Goal: Information Seeking & Learning: Learn about a topic

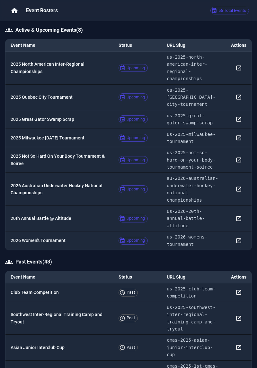
click at [79, 71] on p "2025 North American Inter-Regional Championships" at bounding box center [60, 68] width 98 height 14
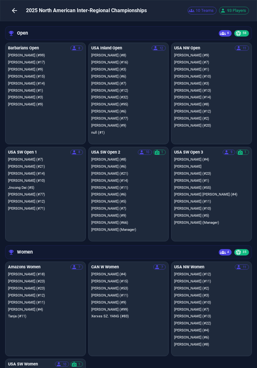
click at [14, 11] on icon "button" at bounding box center [14, 10] width 5 height 5
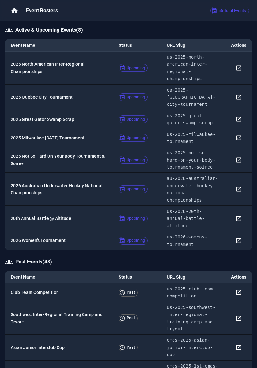
click at [63, 94] on p "2025 Quebec City Tournament" at bounding box center [60, 97] width 98 height 7
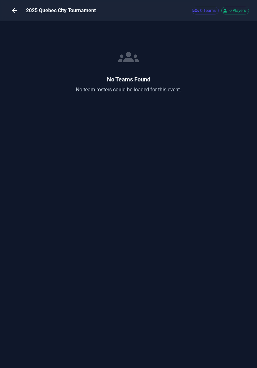
click at [13, 9] on icon "button" at bounding box center [14, 10] width 5 height 5
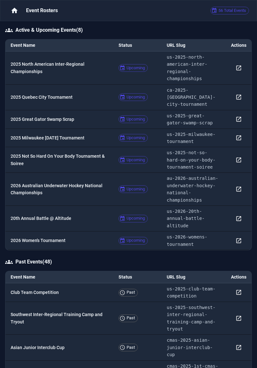
click at [61, 116] on p "2025 Great Gator Swamp Scrap" at bounding box center [60, 119] width 98 height 7
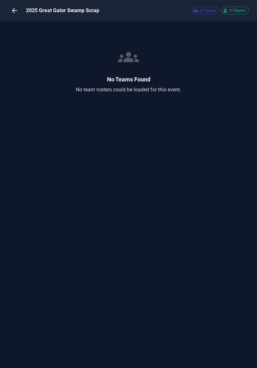
click at [11, 16] on button "button" at bounding box center [14, 10] width 13 height 13
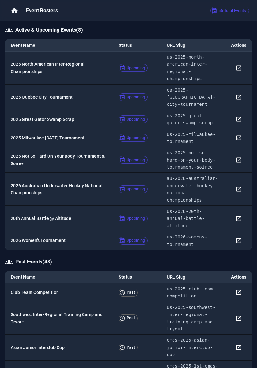
click at [79, 134] on p "2025 Milwaukee [DATE] Tournament" at bounding box center [60, 137] width 98 height 7
click at [90, 182] on p "2026 Australian Underwater Hockey National Championships" at bounding box center [60, 189] width 98 height 14
click at [70, 184] on p "2026 Australian Underwater Hockey National Championships" at bounding box center [60, 189] width 98 height 14
click at [58, 237] on p "2026 Women's Tournament" at bounding box center [60, 240] width 98 height 7
click at [56, 206] on td "20th Annual Battle @ Altitude" at bounding box center [59, 219] width 108 height 26
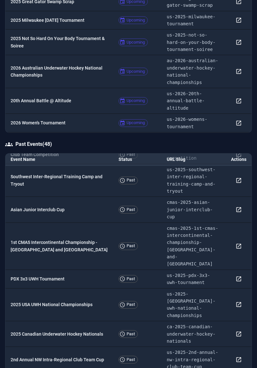
scroll to position [21, 0]
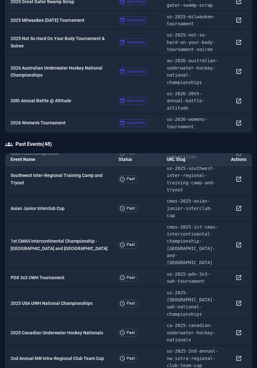
click at [91, 172] on p "Southwest Inter-Regional Training Camp and Tryout" at bounding box center [60, 179] width 98 height 14
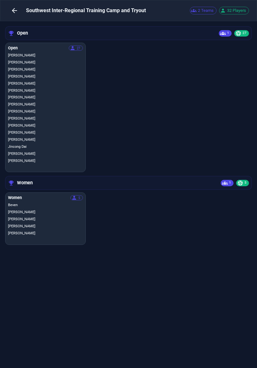
scroll to position [28, 0]
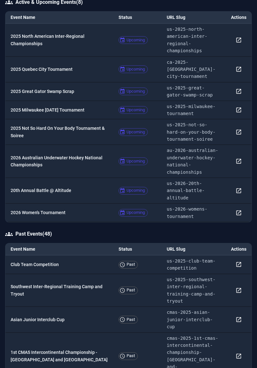
click at [49, 261] on p "Club Team Competition" at bounding box center [60, 264] width 98 height 7
